Goal: Task Accomplishment & Management: Manage account settings

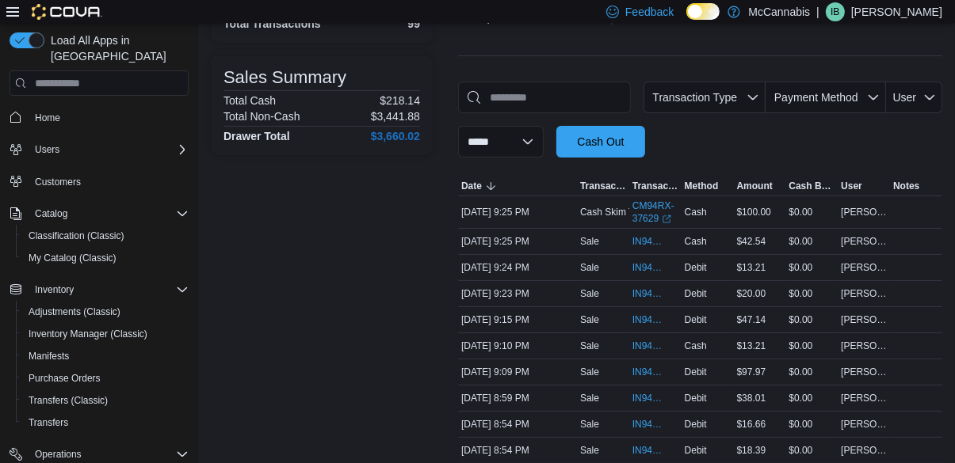
scroll to position [199, 0]
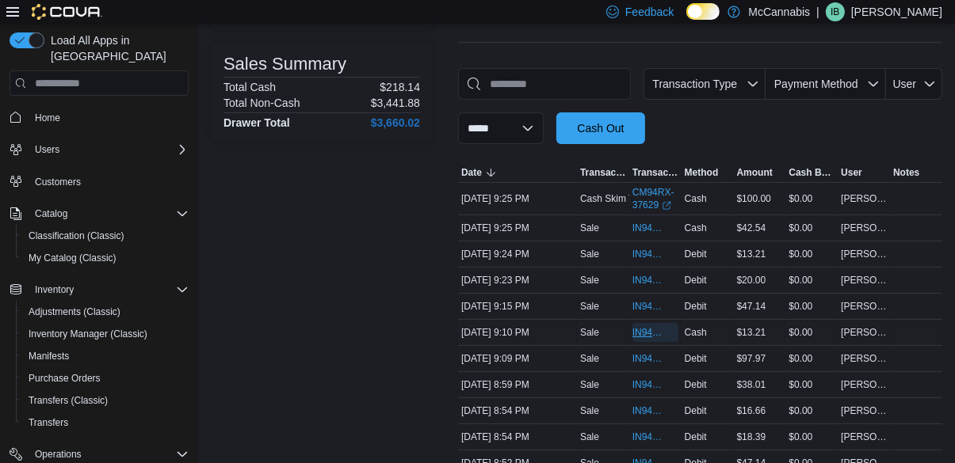
click at [650, 326] on span "IN94RX-480262" at bounding box center [655, 332] width 46 height 19
click at [640, 308] on span "IN94RX-480267" at bounding box center [647, 306] width 30 height 13
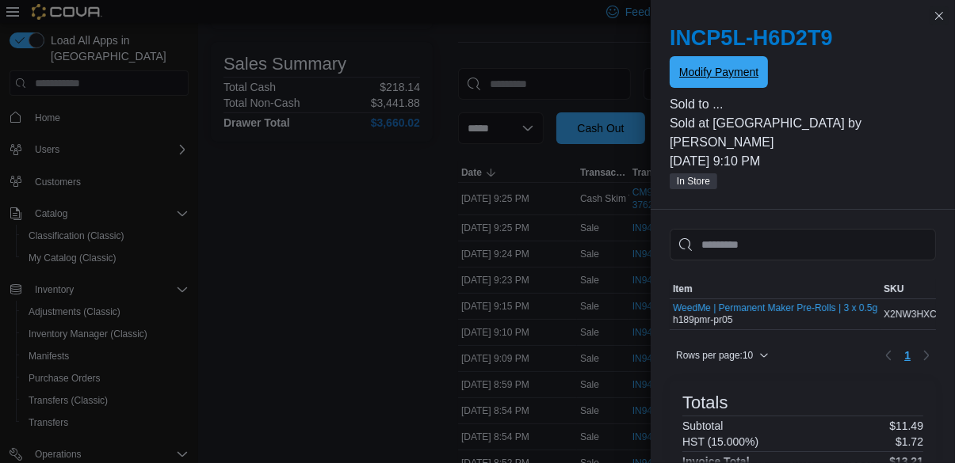
click at [710, 70] on span "Modify Payment" at bounding box center [718, 72] width 79 height 16
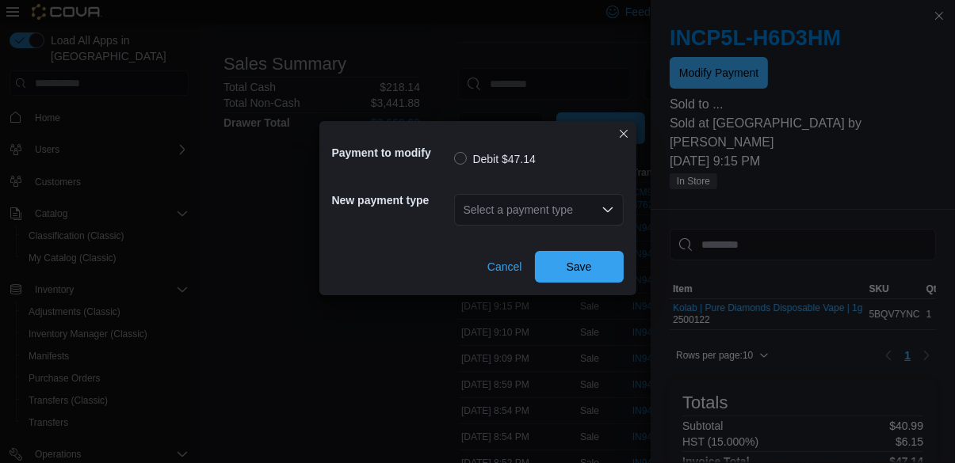
click at [546, 226] on div "Select a payment type" at bounding box center [539, 210] width 170 height 32
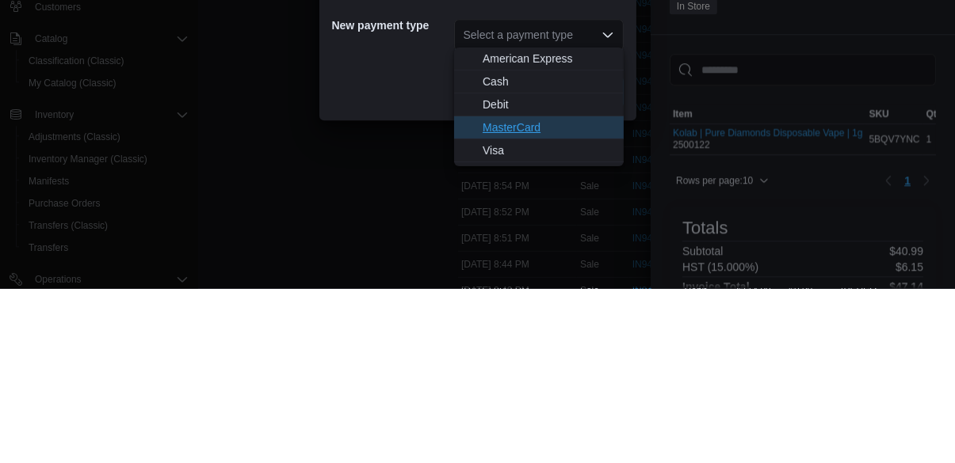
click at [550, 295] on span "MasterCard" at bounding box center [548, 303] width 132 height 16
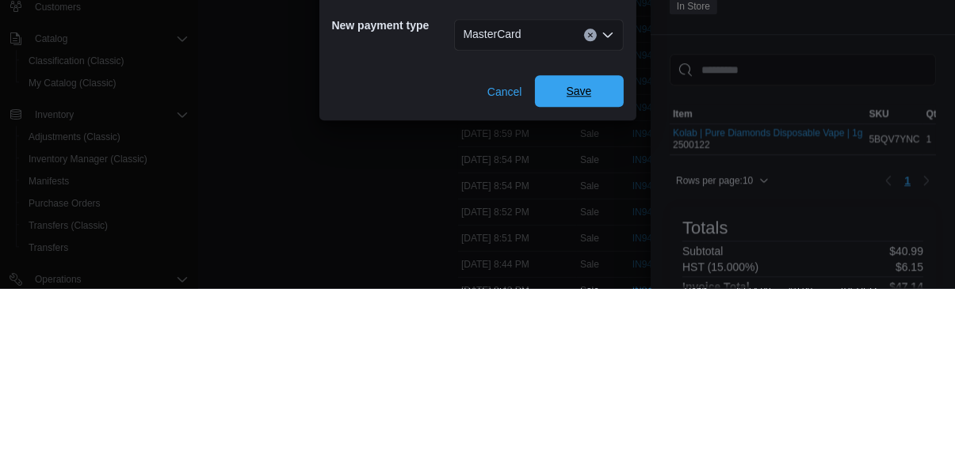
click at [591, 260] on span "Save" at bounding box center [579, 266] width 70 height 32
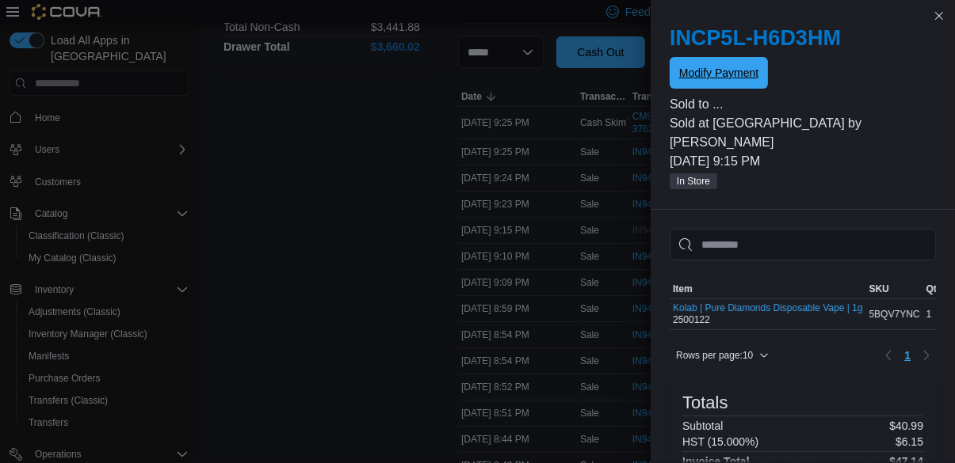
scroll to position [0, 0]
click at [943, 22] on button "Close this dialog" at bounding box center [938, 15] width 19 height 19
